Goal: Find specific page/section: Find specific page/section

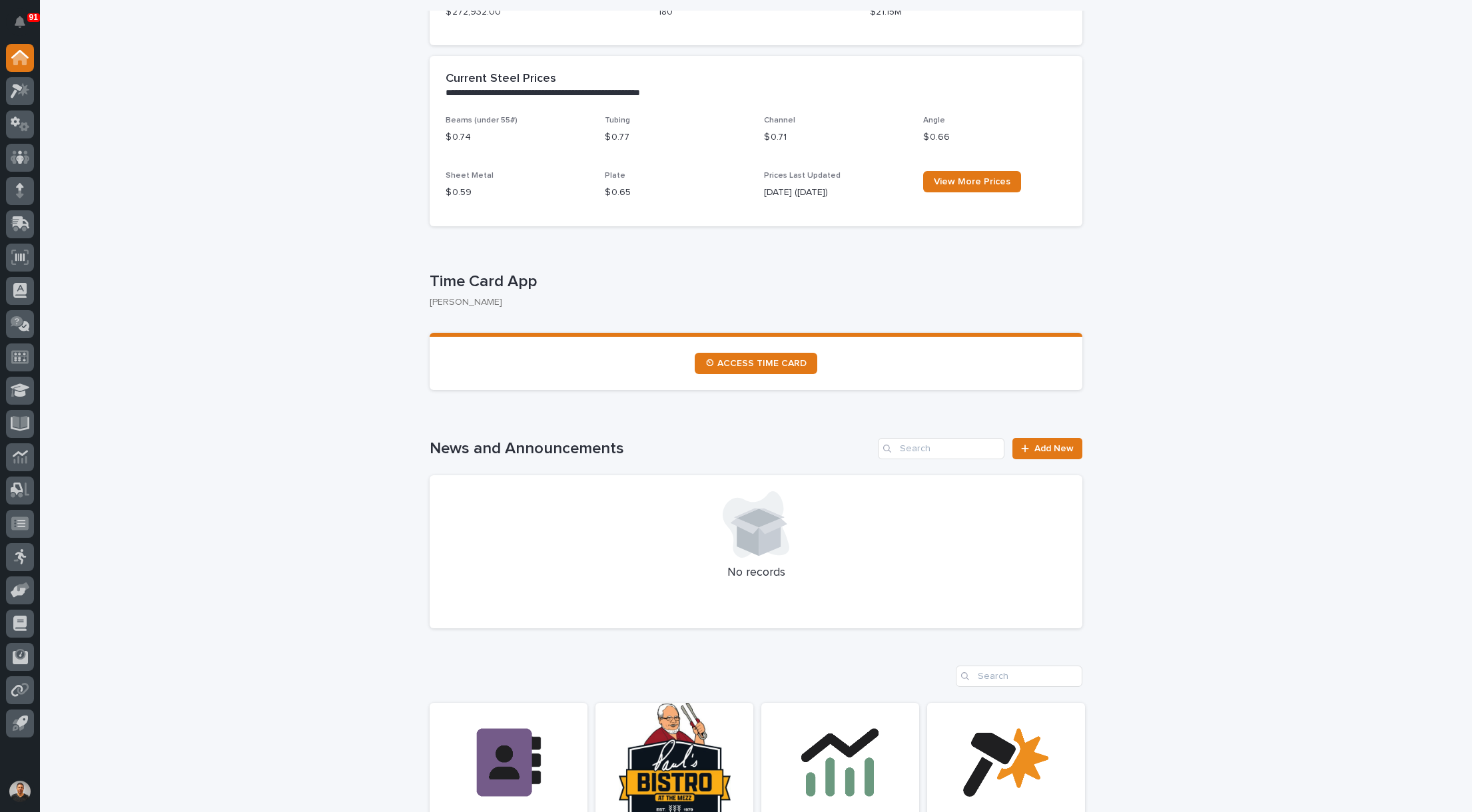
scroll to position [399, 0]
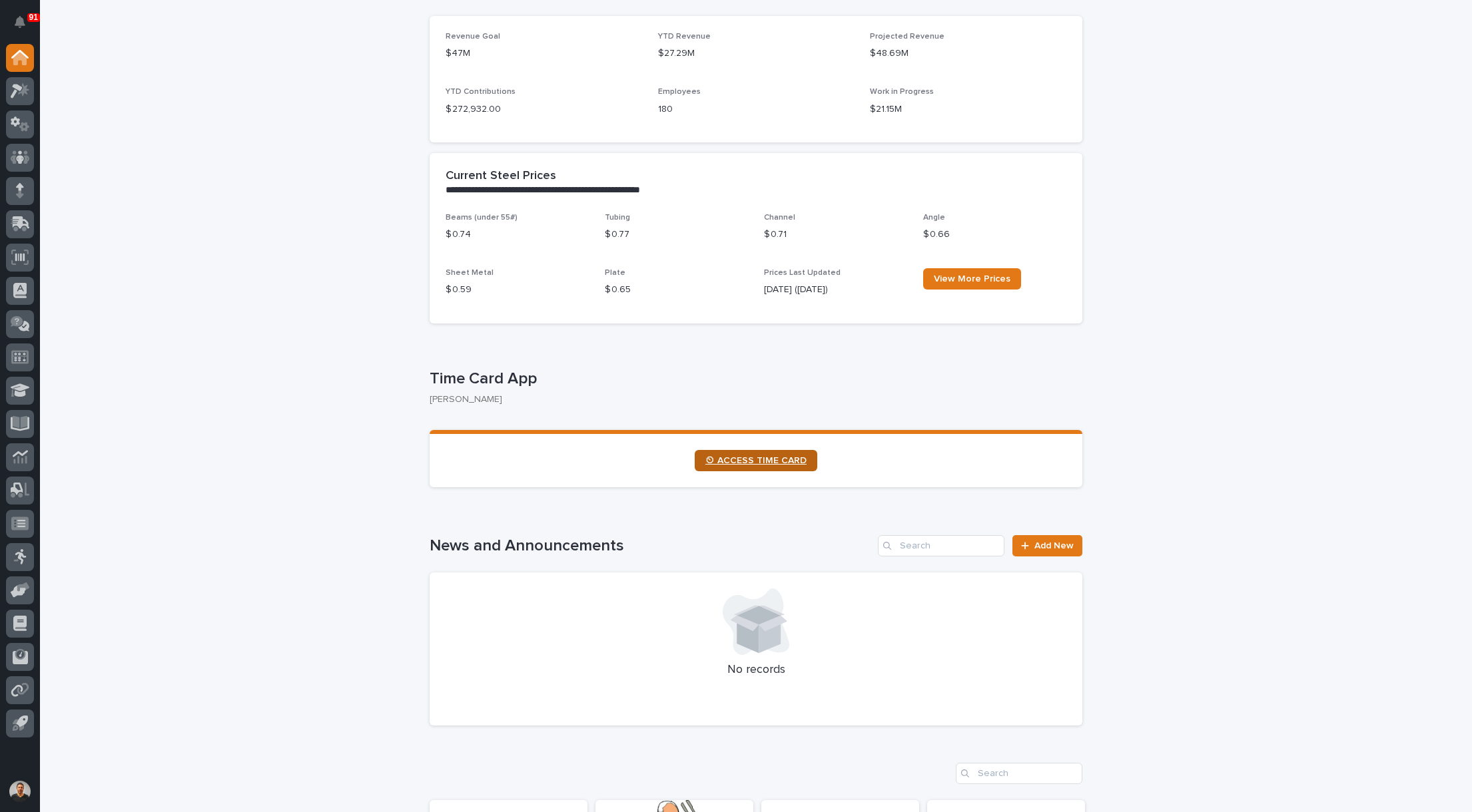
click at [759, 458] on span "⏲ ACCESS TIME CARD" at bounding box center [756, 460] width 101 height 10
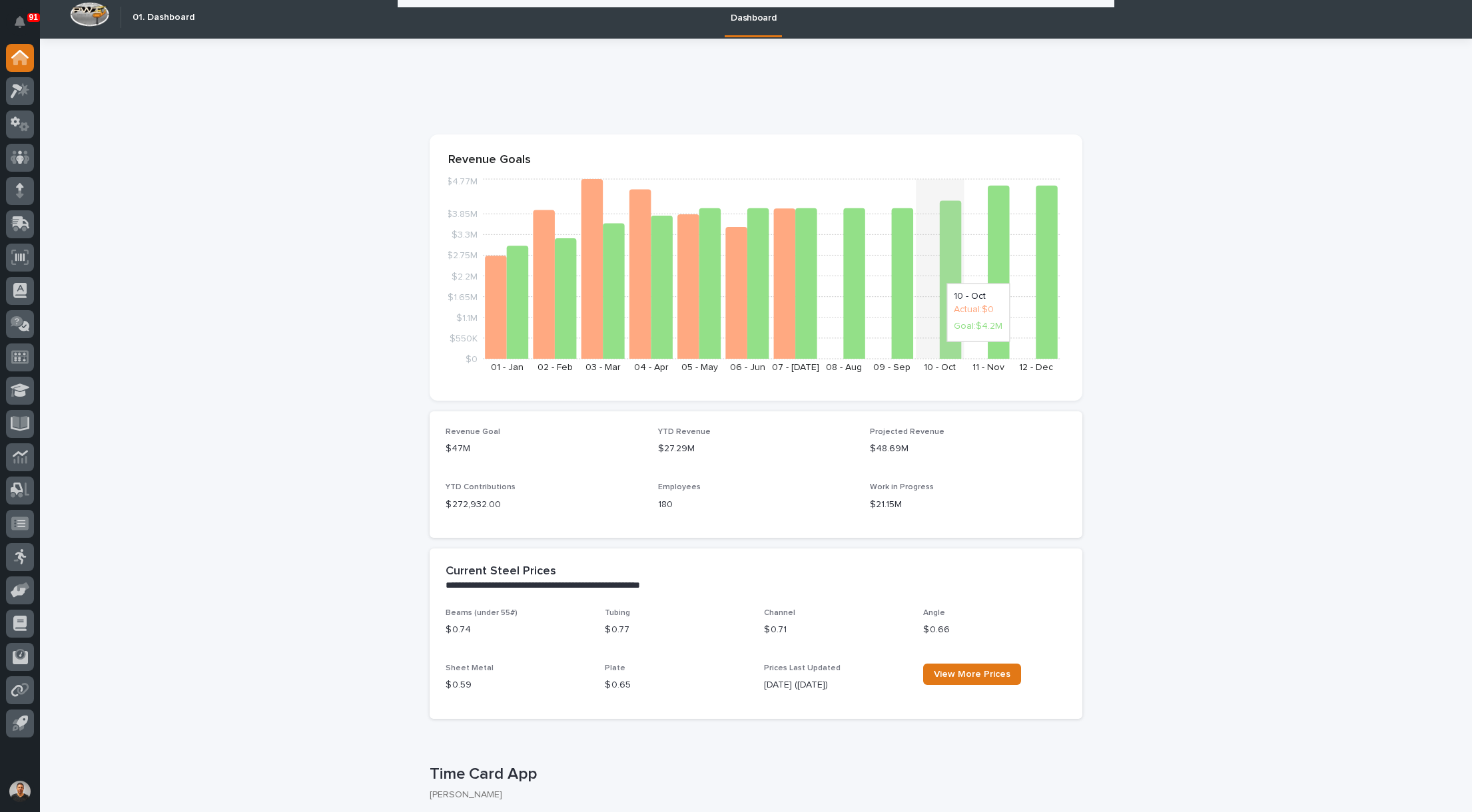
scroll to position [0, 0]
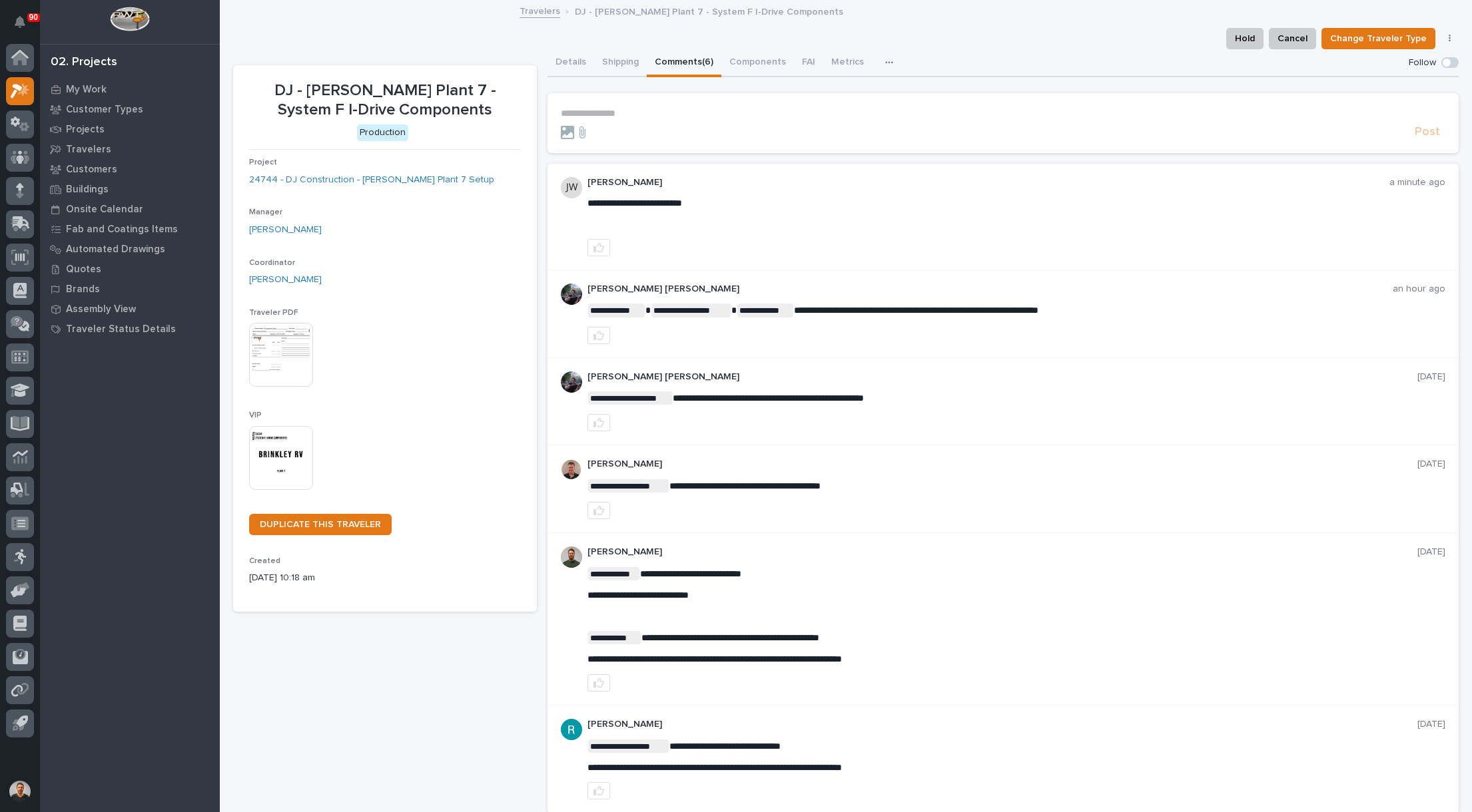
click at [581, 114] on p "**********" at bounding box center [1003, 113] width 884 height 11
click at [282, 359] on img at bounding box center [281, 355] width 64 height 64
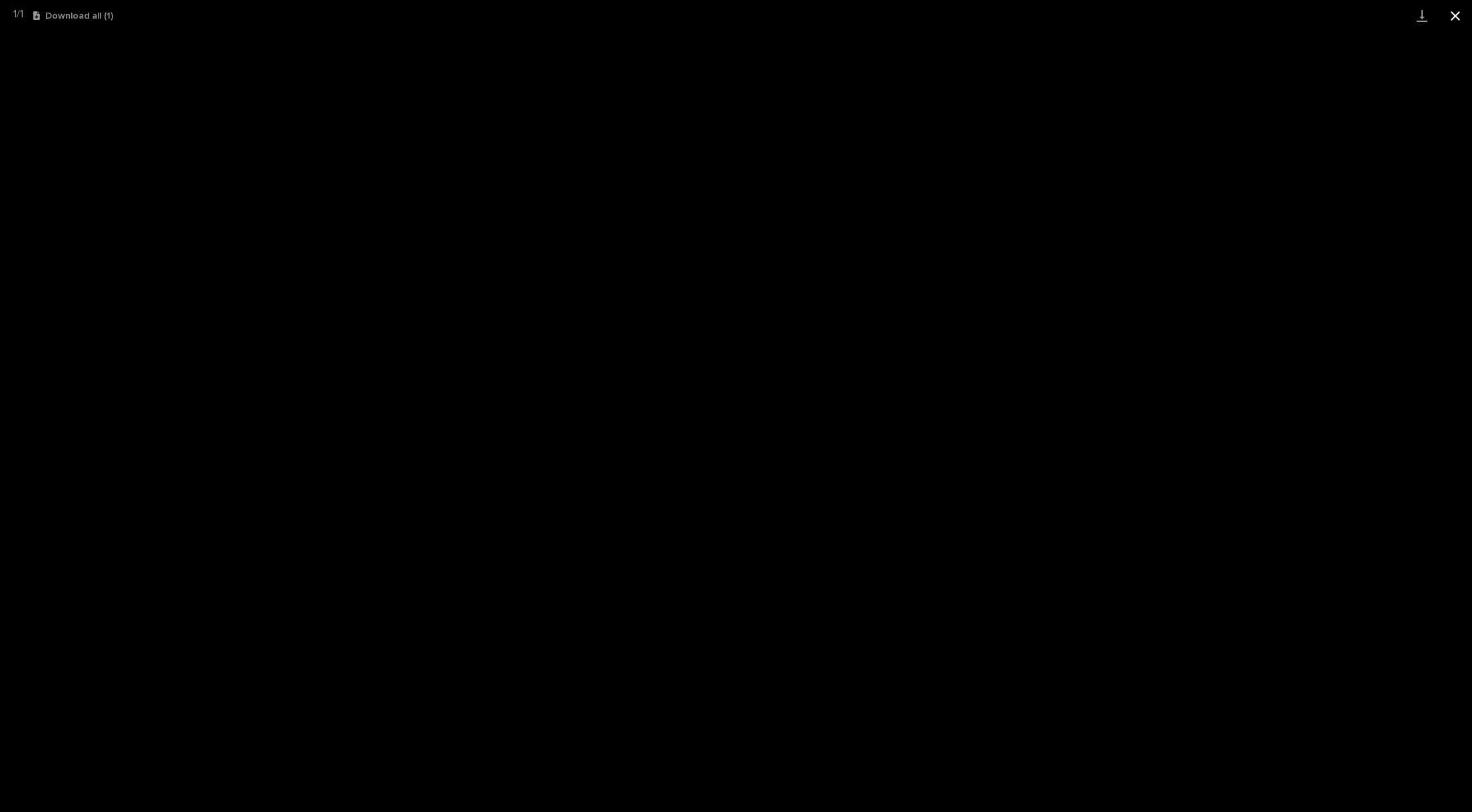
click at [1460, 15] on button "Close gallery" at bounding box center [1454, 15] width 33 height 32
